Goal: Information Seeking & Learning: Learn about a topic

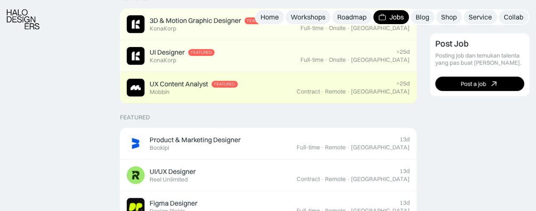
scroll to position [254, 0]
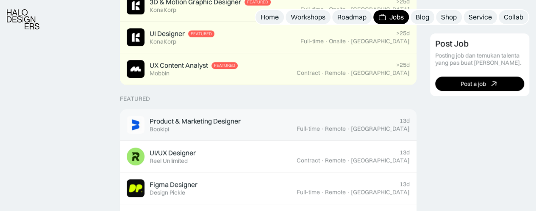
click at [297, 129] on div "Product & Marketing Designer Featured Bookipi" at bounding box center [212, 125] width 170 height 18
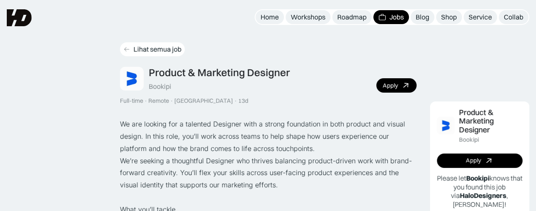
click at [148, 52] on div "Lihat semua job" at bounding box center [158, 49] width 48 height 9
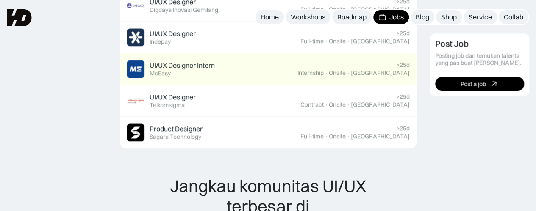
scroll to position [510, 0]
